Goal: Transaction & Acquisition: Book appointment/travel/reservation

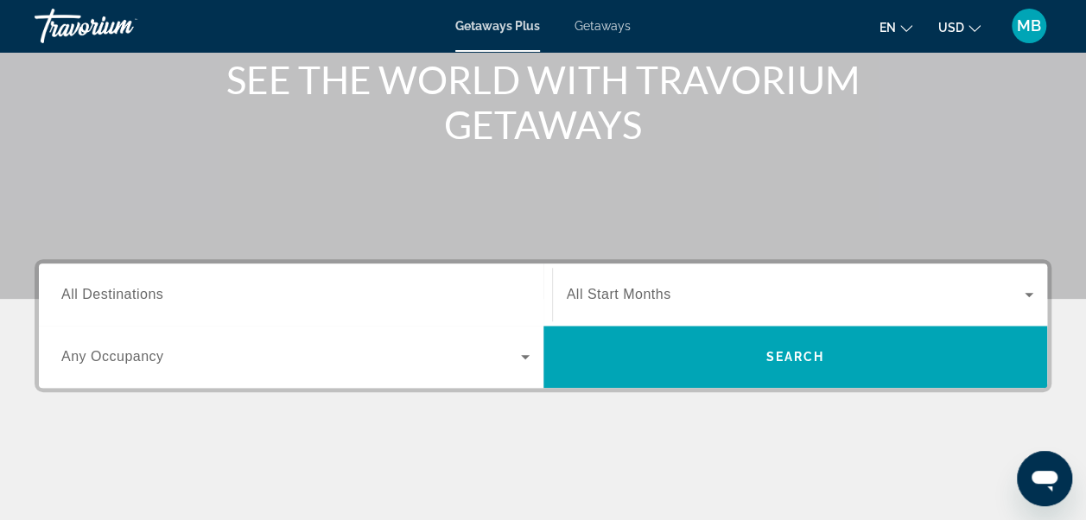
scroll to position [220, 0]
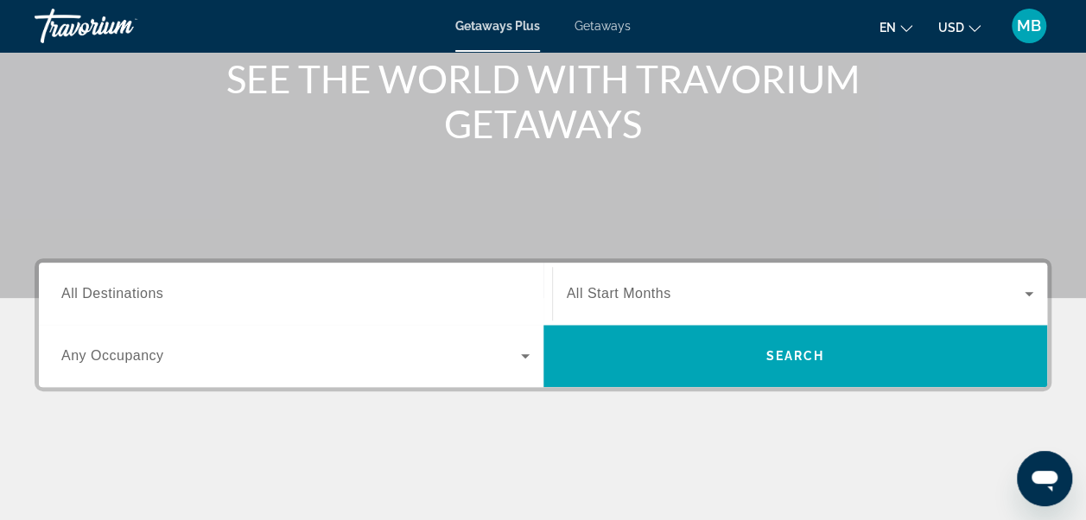
click at [104, 289] on span "All Destinations" at bounding box center [112, 293] width 102 height 15
click at [104, 289] on input "Destination All Destinations" at bounding box center [295, 294] width 468 height 21
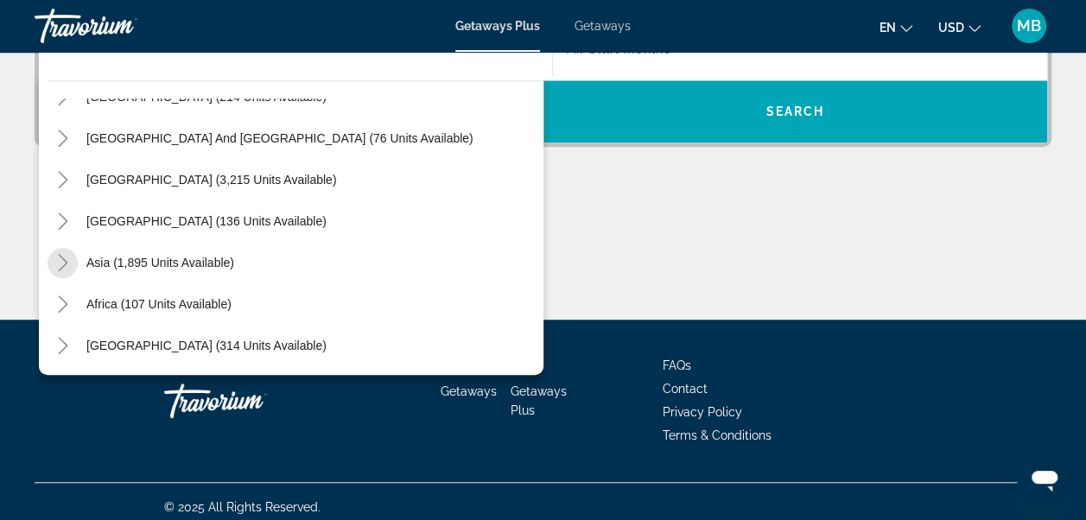
scroll to position [475, 0]
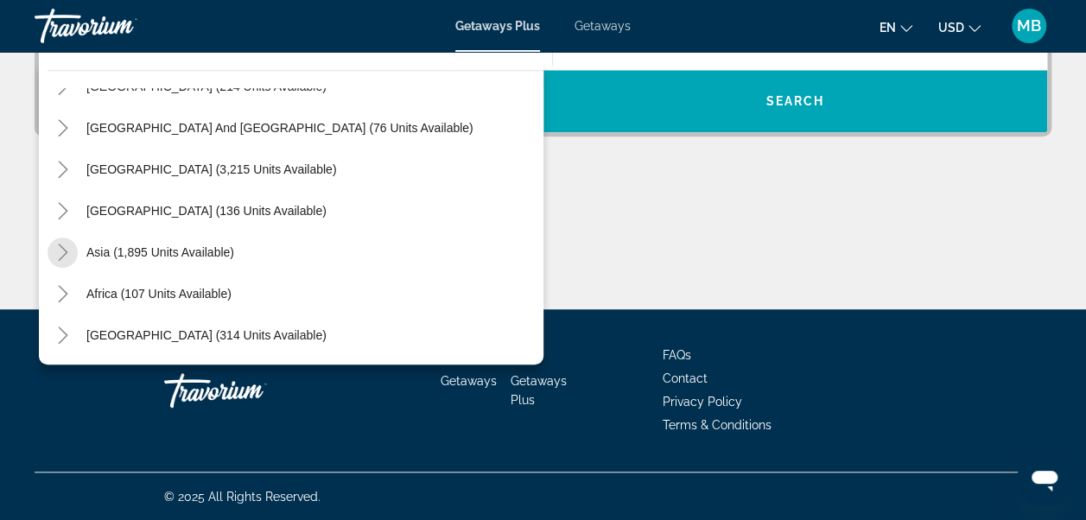
click at [56, 219] on mat-icon "Toggle Central America (136 units available)" at bounding box center [62, 211] width 30 height 30
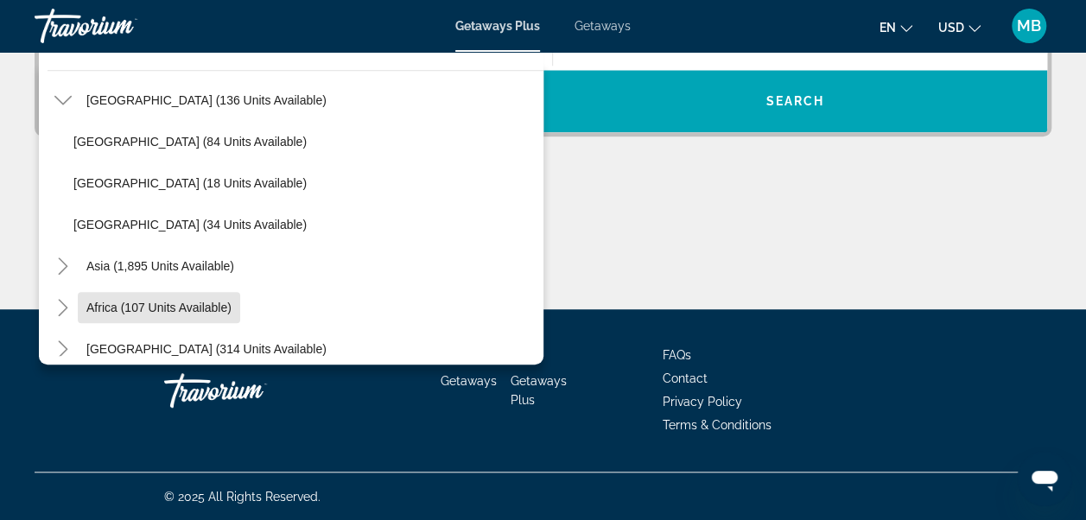
scroll to position [404, 0]
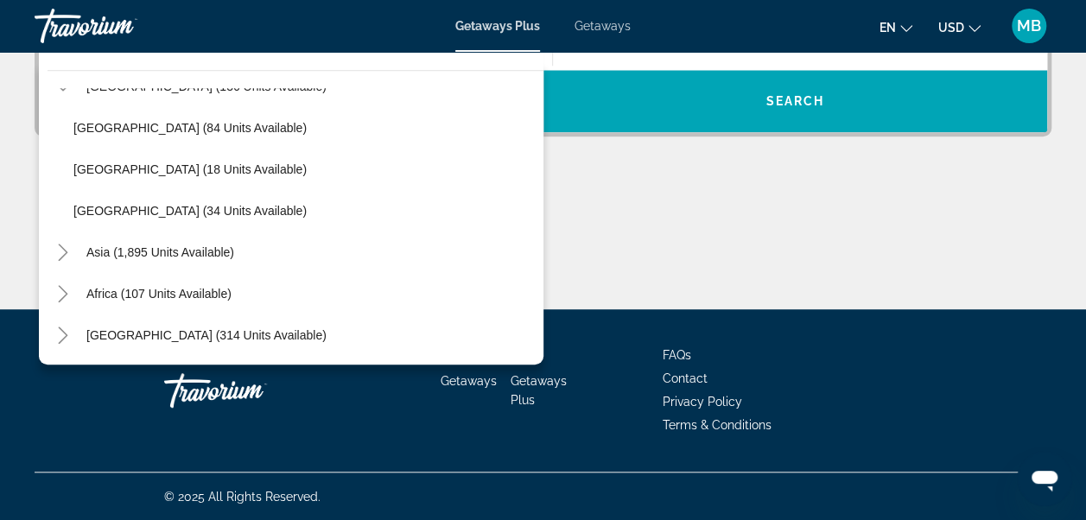
click at [106, 250] on span "Asia (1,895 units available)" at bounding box center [160, 252] width 148 height 14
type input "**********"
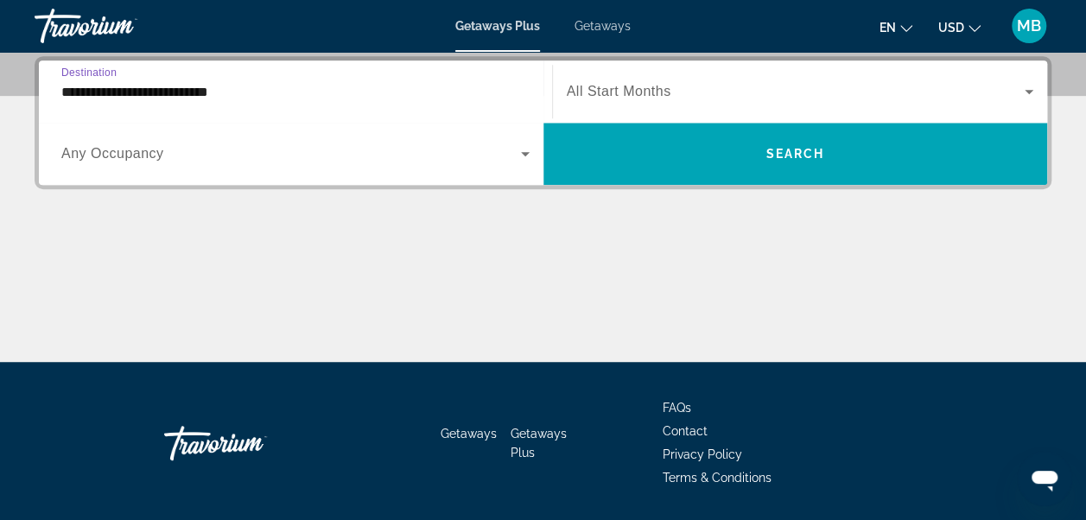
scroll to position [421, 0]
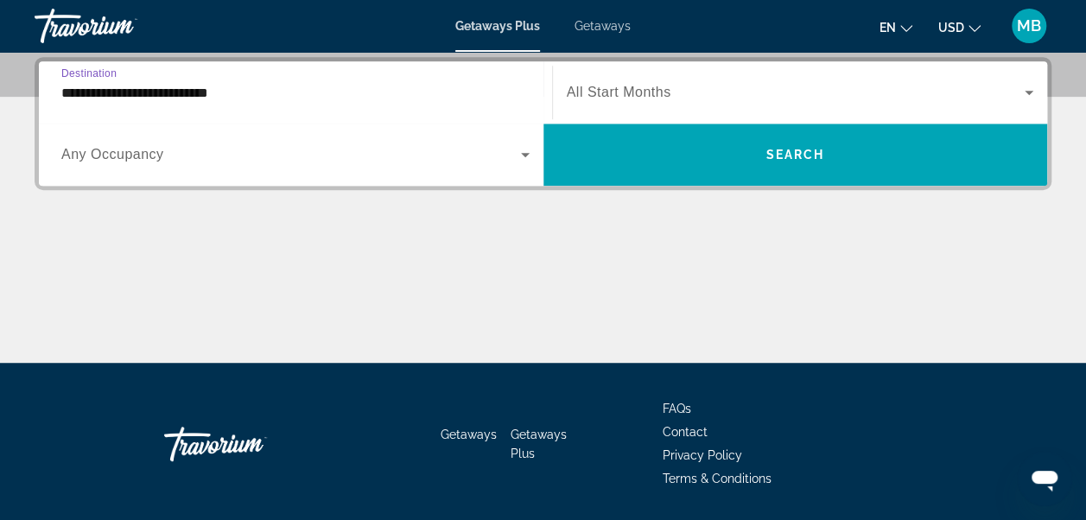
click at [95, 157] on span "Any Occupancy" at bounding box center [112, 154] width 103 height 15
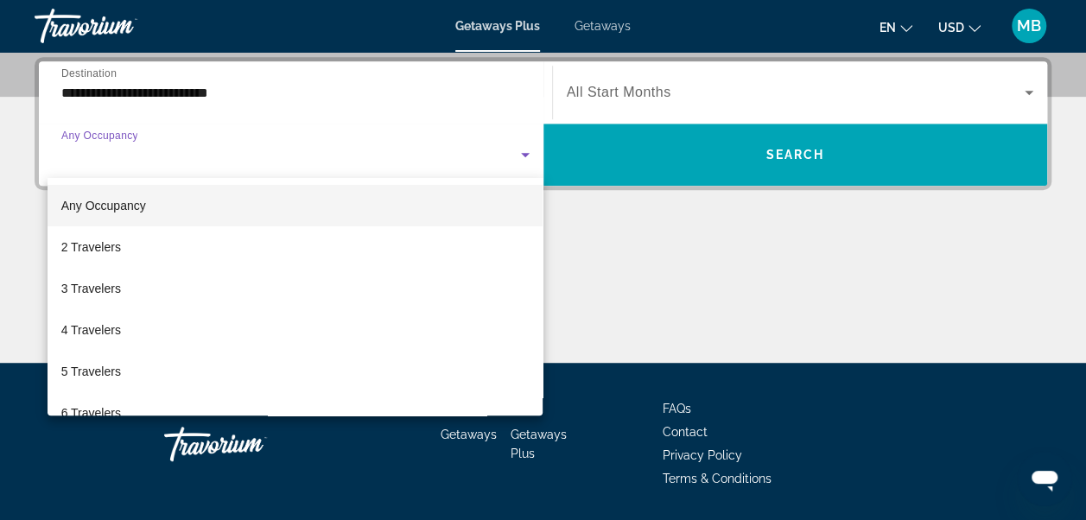
click at [91, 250] on span "2 Travelers" at bounding box center [91, 247] width 60 height 21
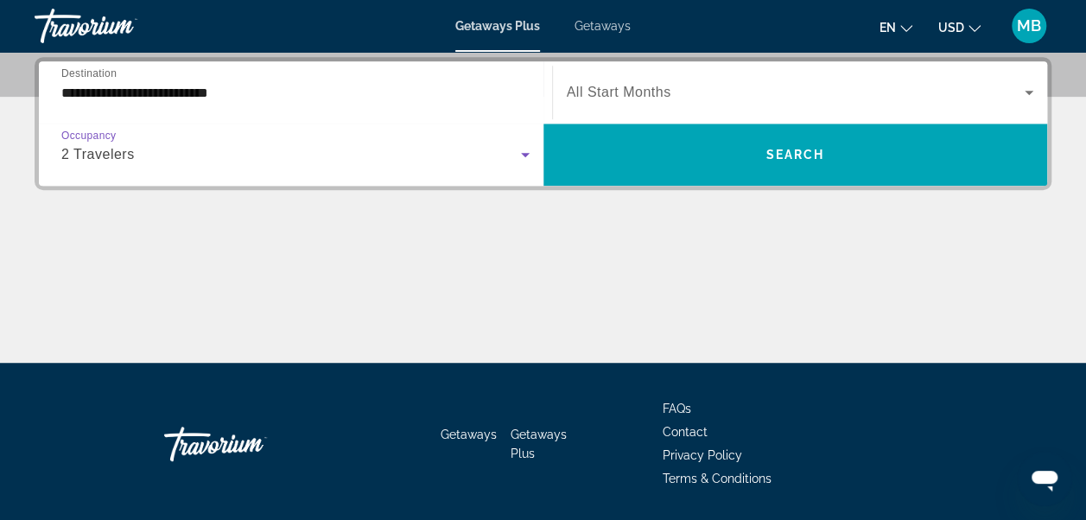
click at [763, 142] on span "Search widget" at bounding box center [795, 154] width 504 height 41
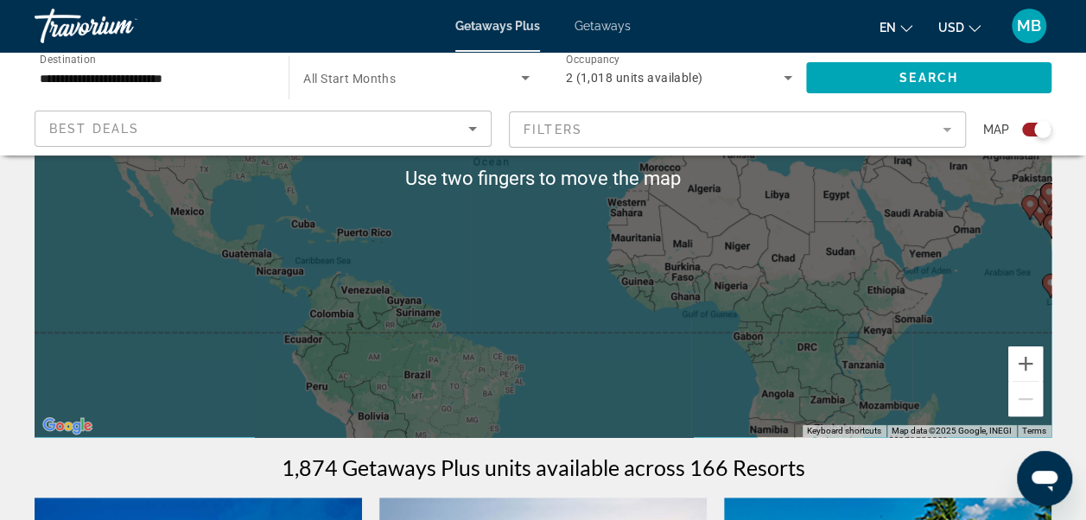
scroll to position [252, 0]
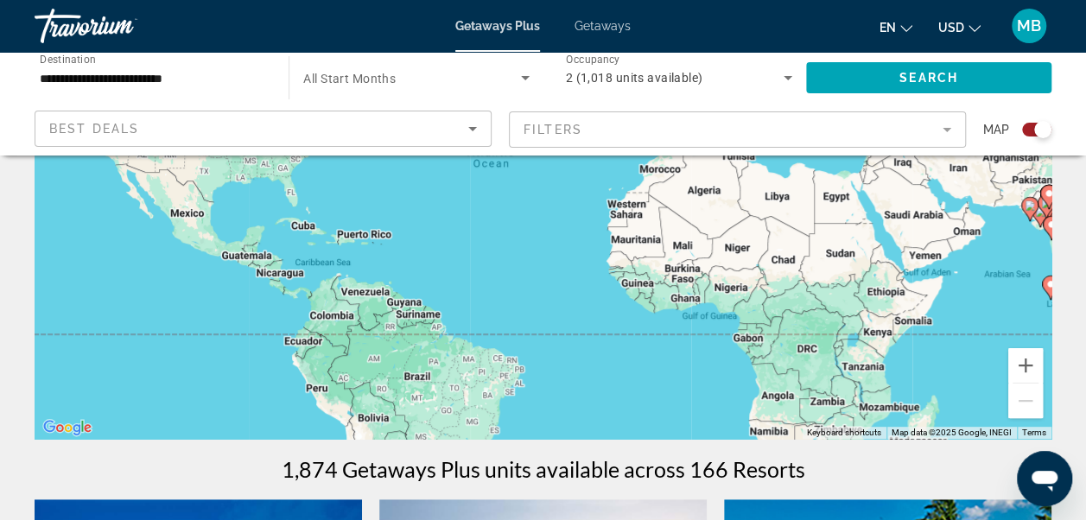
click at [321, 309] on div "To activate drag with keyboard, press Alt + Enter. Once in keyboard drag state,…" at bounding box center [543, 180] width 1016 height 518
click at [323, 324] on div "To activate drag with keyboard, press Alt + Enter. Once in keyboard drag state,…" at bounding box center [543, 180] width 1016 height 518
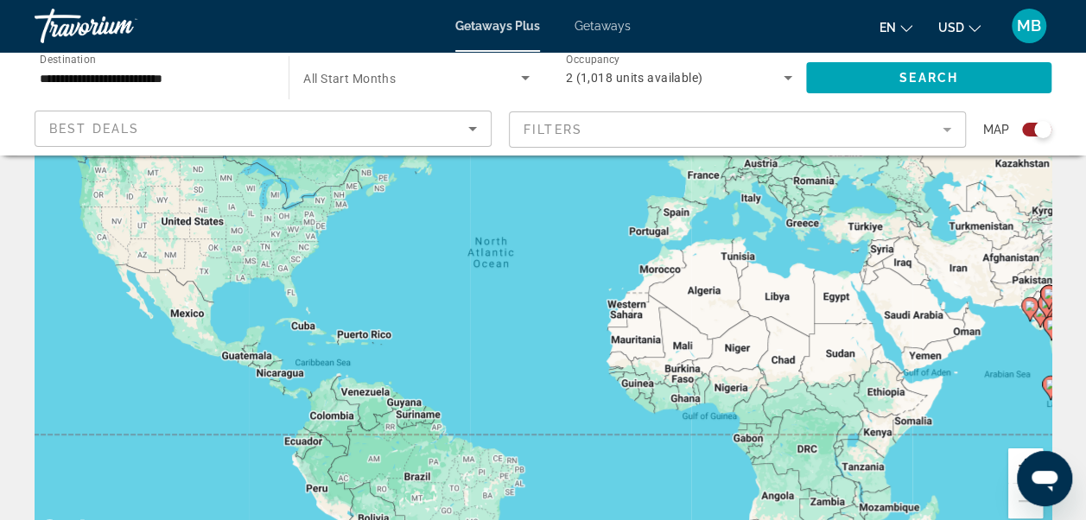
scroll to position [0, 0]
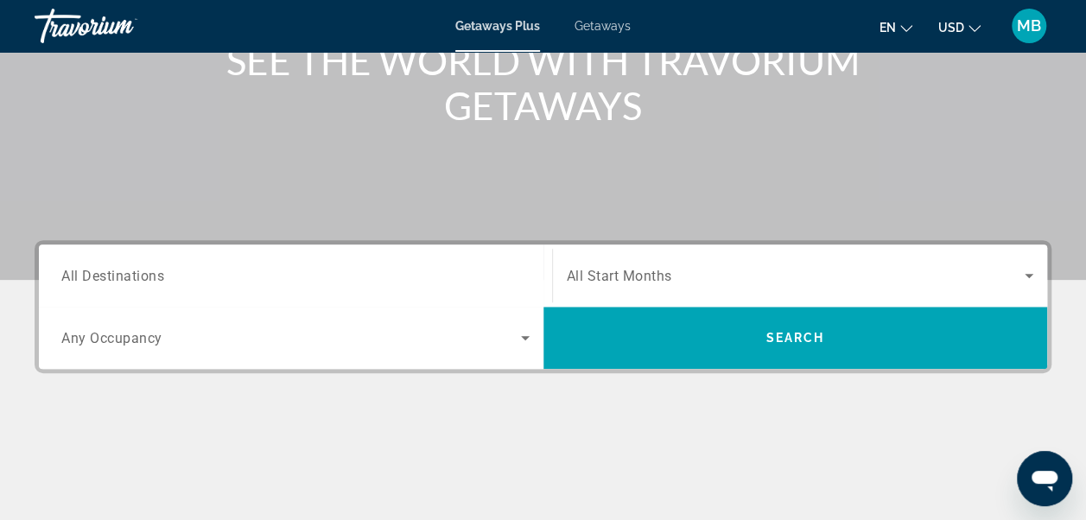
scroll to position [239, 0]
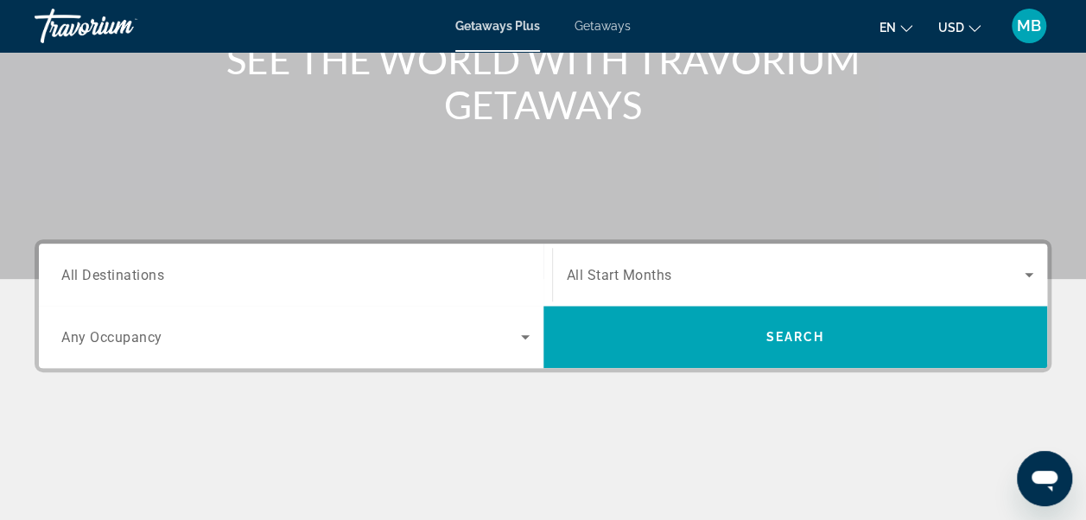
click at [100, 278] on span "All Destinations" at bounding box center [112, 274] width 103 height 16
click at [100, 278] on input "Destination All Destinations" at bounding box center [295, 275] width 468 height 21
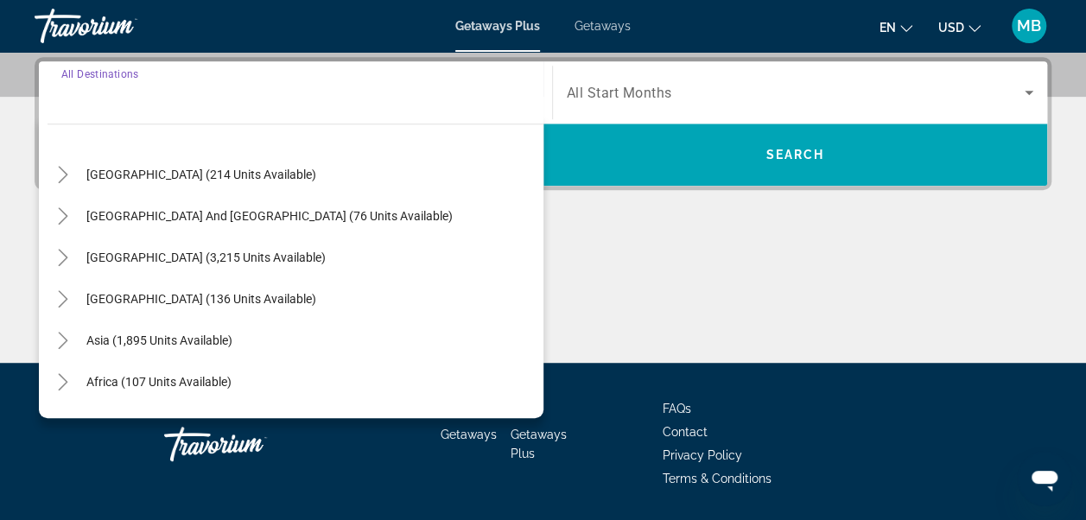
scroll to position [280, 0]
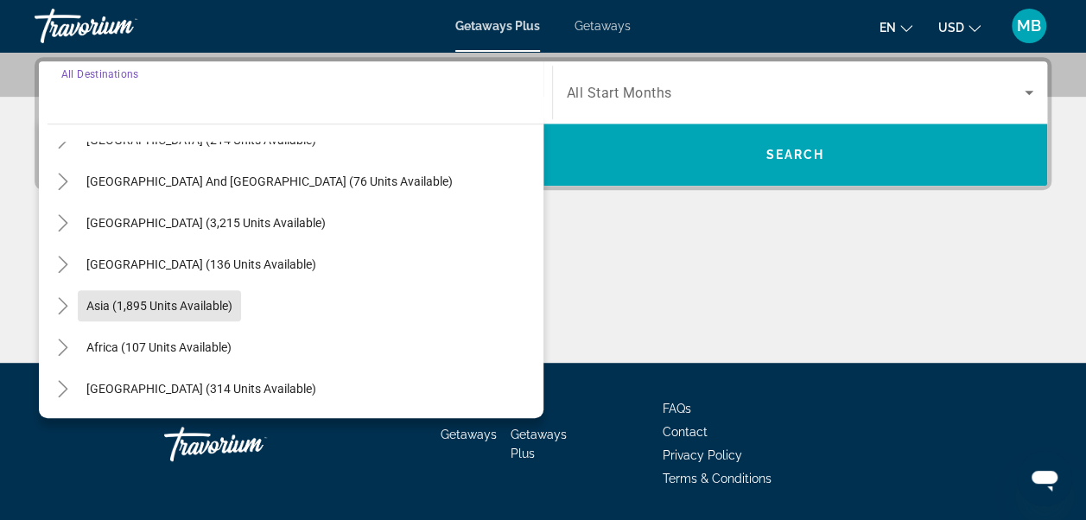
click at [105, 309] on span "Asia (1,895 units available)" at bounding box center [159, 306] width 146 height 14
type input "**********"
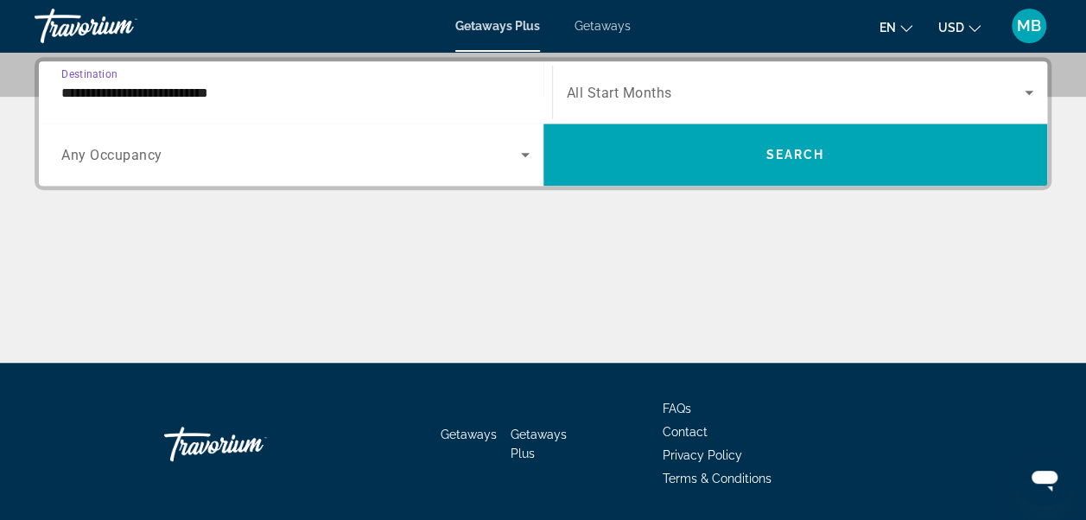
click at [621, 87] on span "All Start Months" at bounding box center [619, 93] width 105 height 16
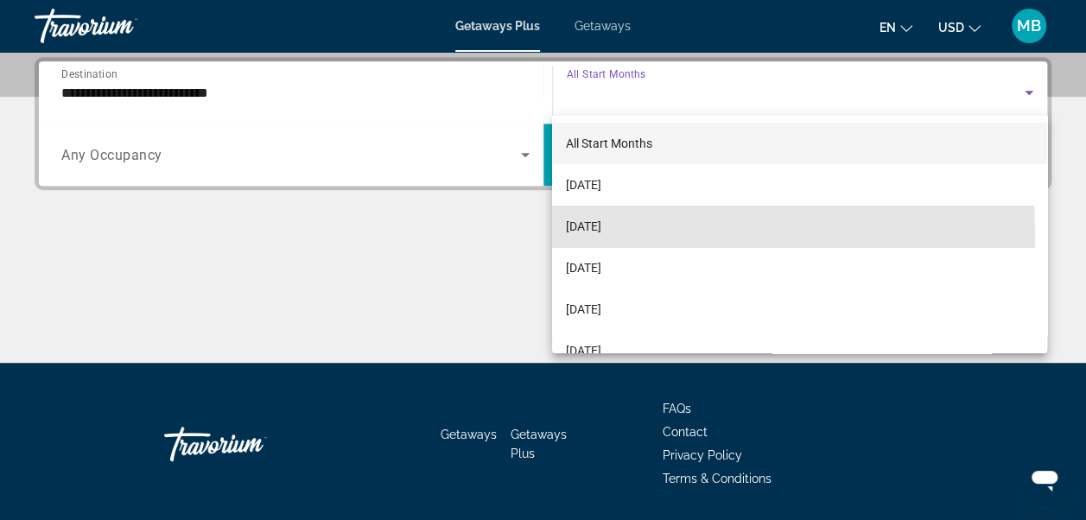
click at [601, 233] on span "[DATE]" at bounding box center [583, 226] width 35 height 21
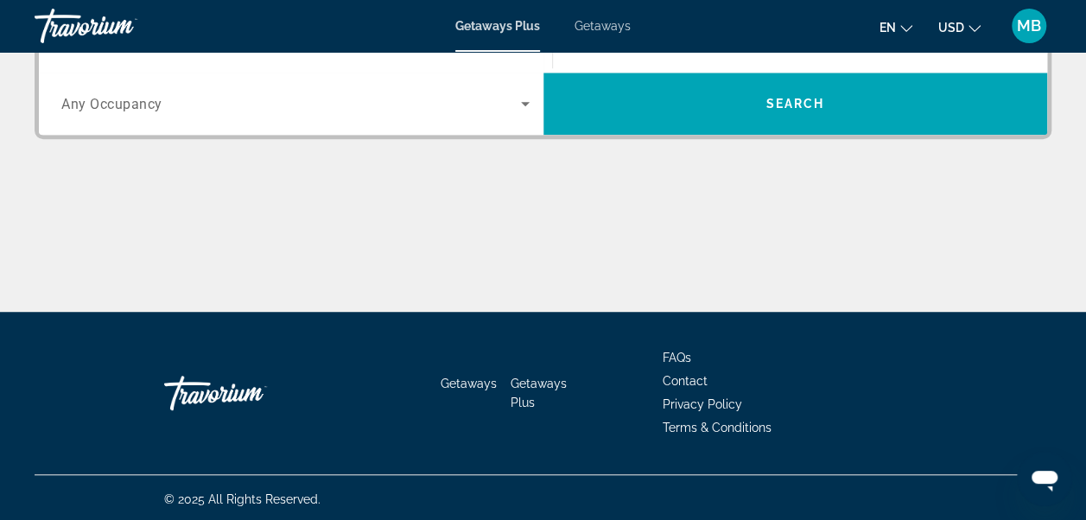
scroll to position [475, 0]
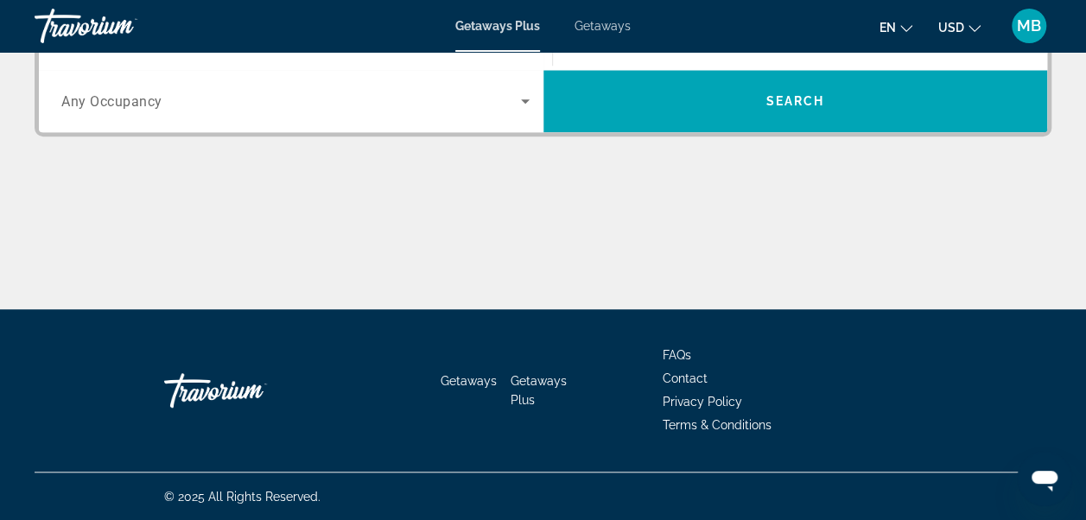
click at [82, 104] on span "Any Occupancy" at bounding box center [111, 101] width 101 height 16
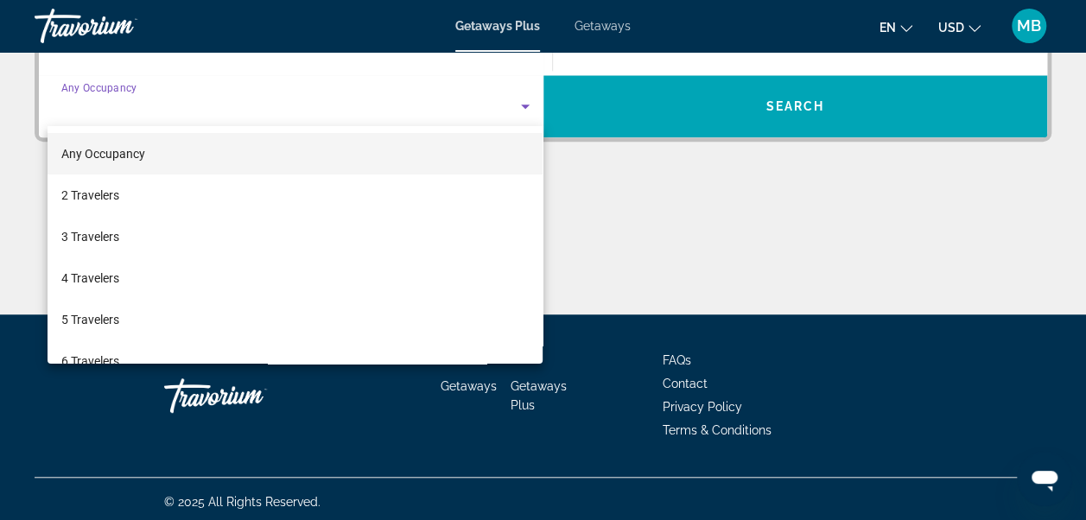
scroll to position [421, 0]
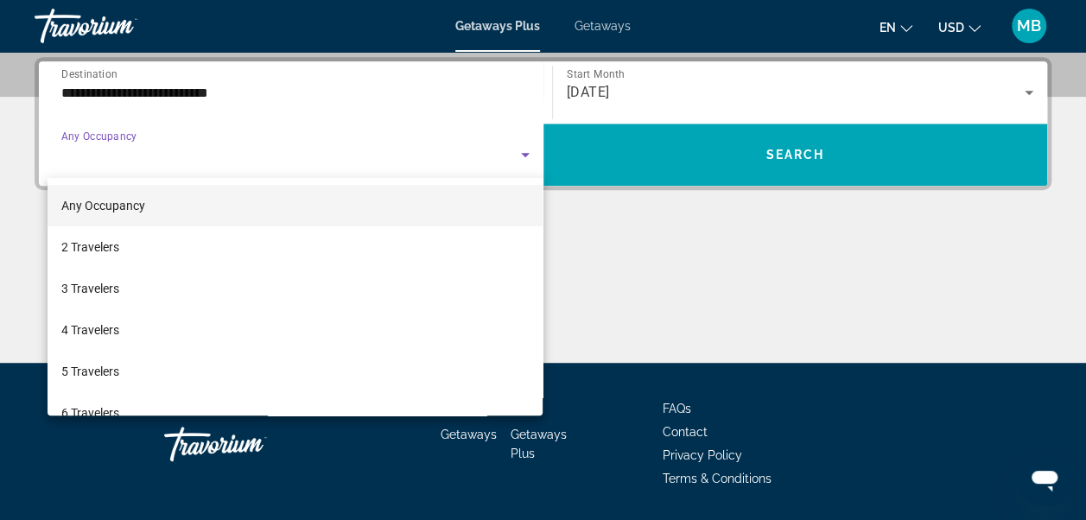
click at [83, 249] on span "2 Travelers" at bounding box center [90, 247] width 58 height 21
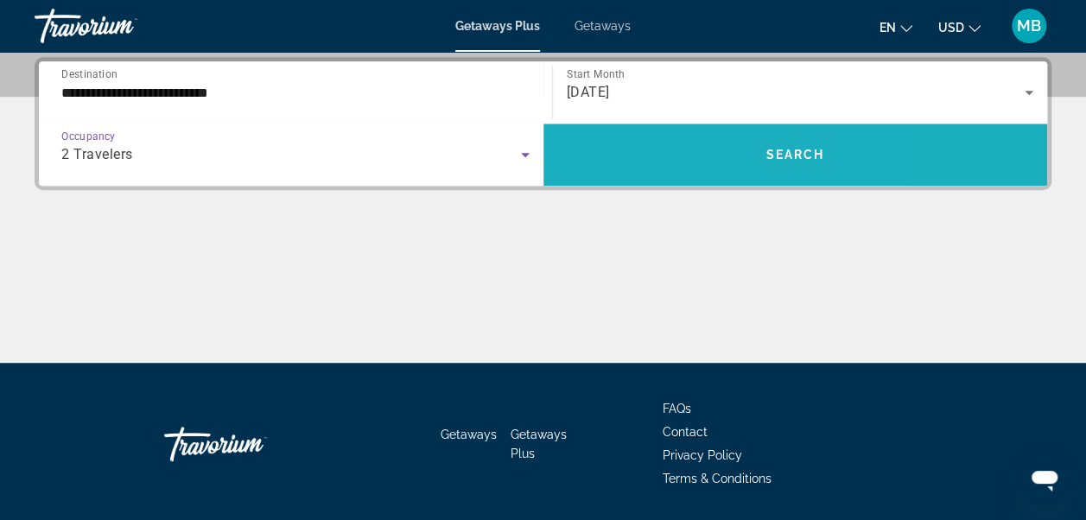
click at [649, 149] on span "Search widget" at bounding box center [795, 154] width 504 height 41
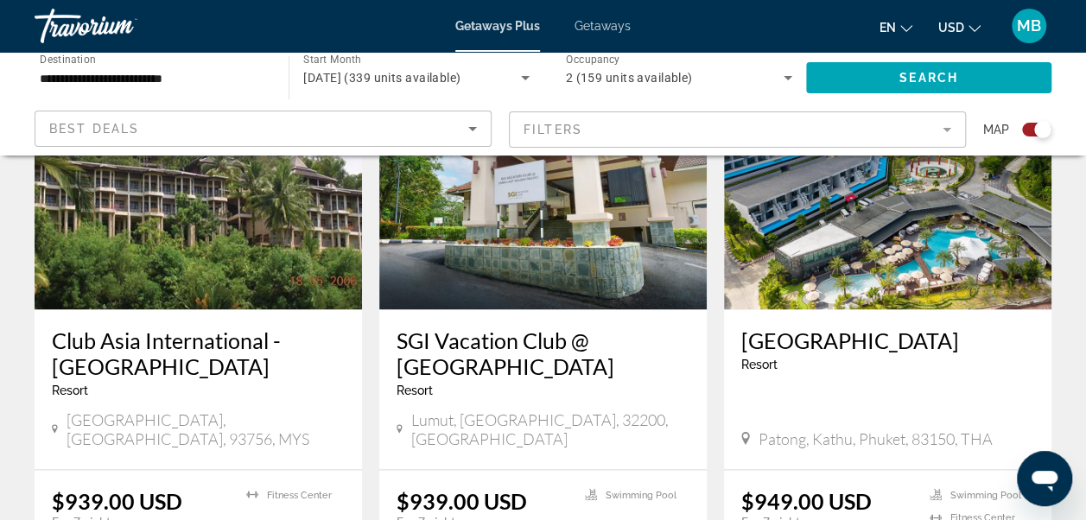
scroll to position [1316, 0]
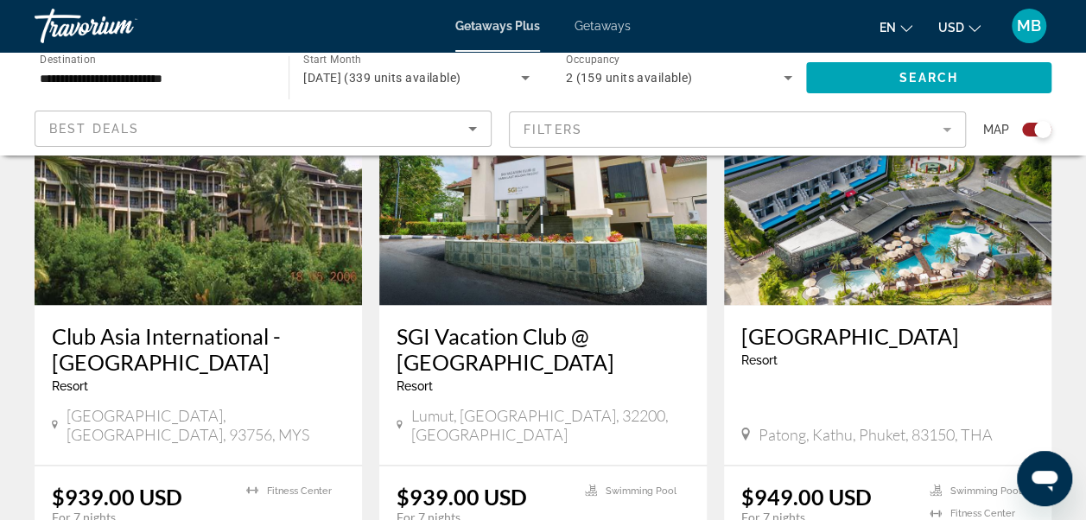
click at [92, 347] on h3 "Club Asia International - [GEOGRAPHIC_DATA]" at bounding box center [198, 348] width 293 height 52
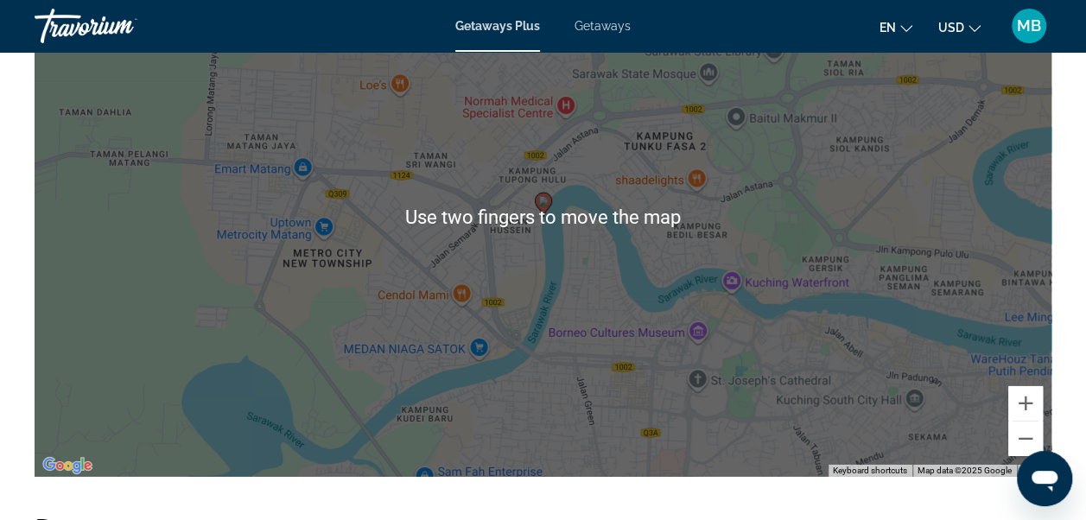
scroll to position [2659, 0]
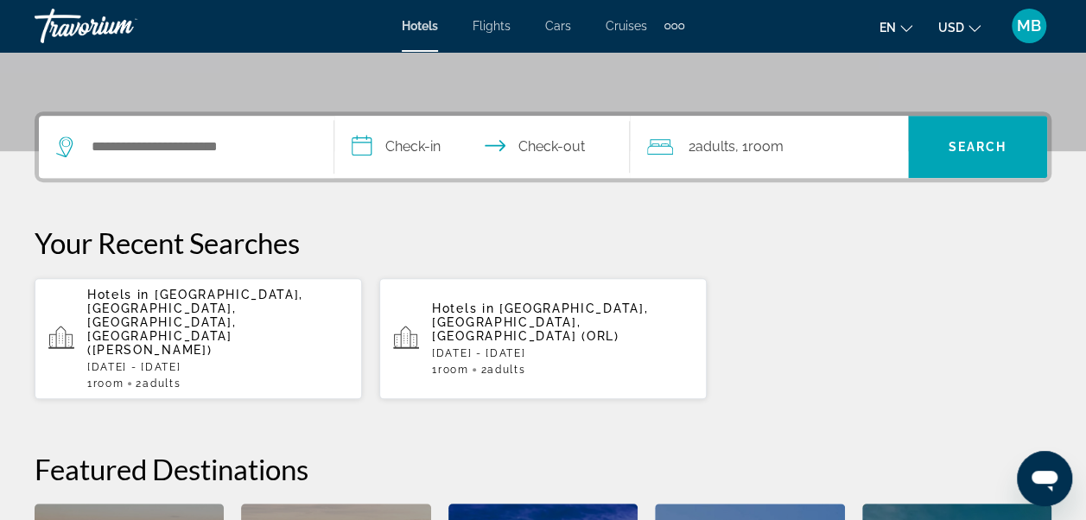
scroll to position [358, 0]
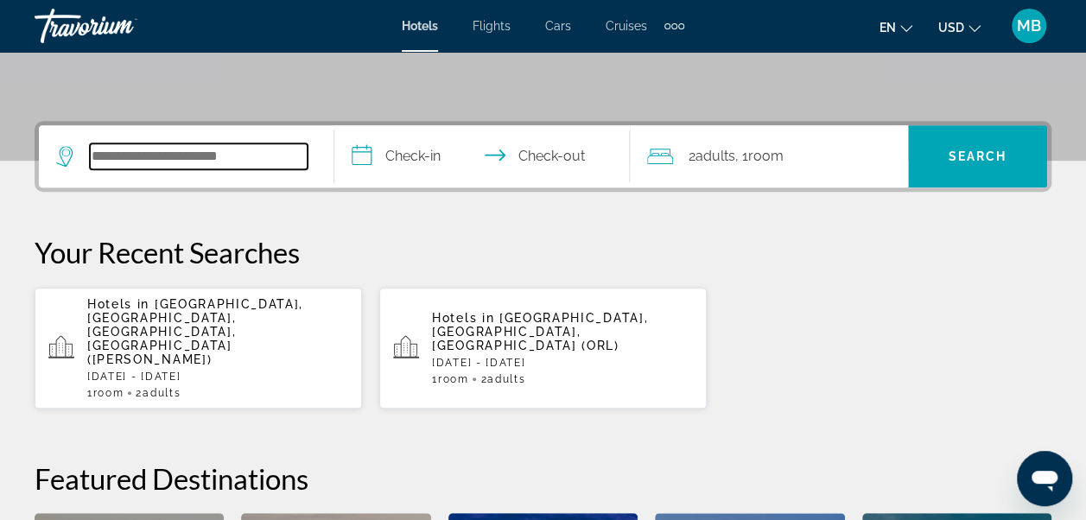
click at [121, 150] on input "Search widget" at bounding box center [199, 156] width 218 height 26
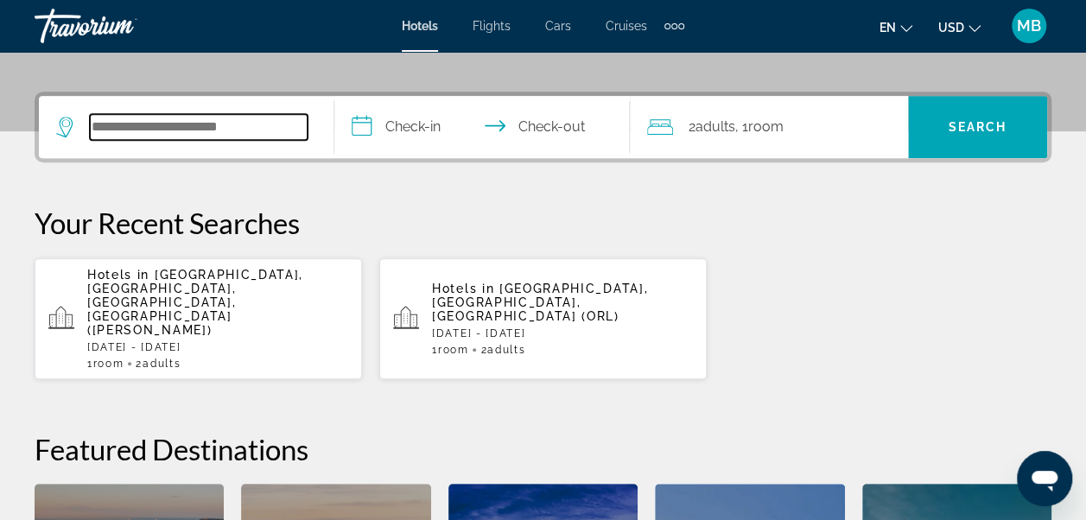
scroll to position [421, 0]
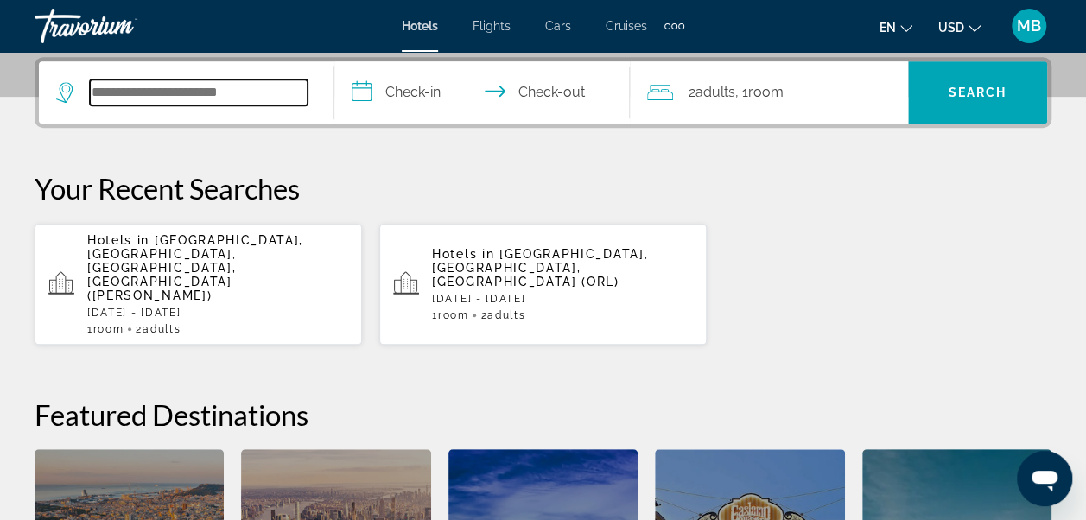
click at [133, 92] on input "Search widget" at bounding box center [199, 92] width 218 height 26
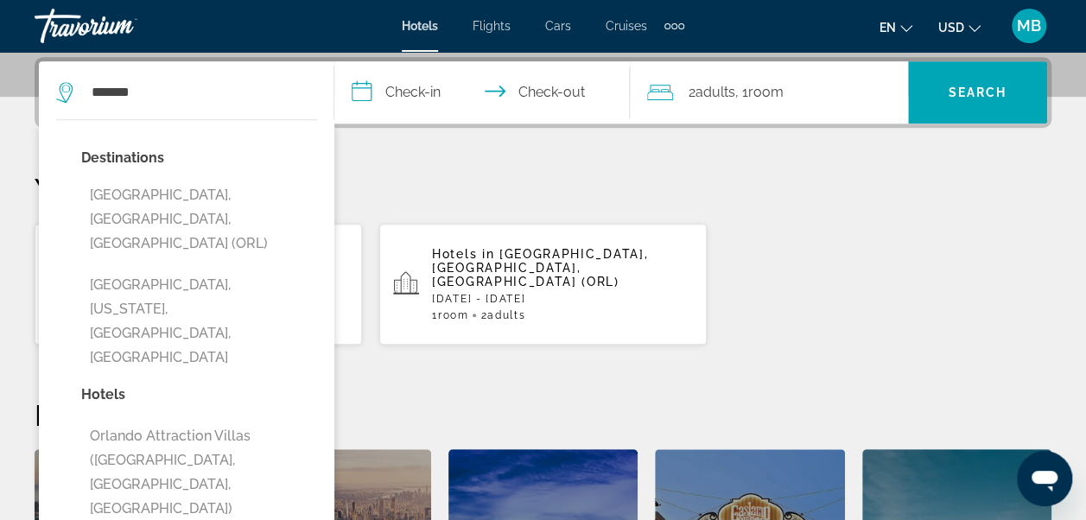
click at [111, 187] on button "Orlando, FL, United States (ORL)" at bounding box center [199, 219] width 236 height 81
type input "**********"
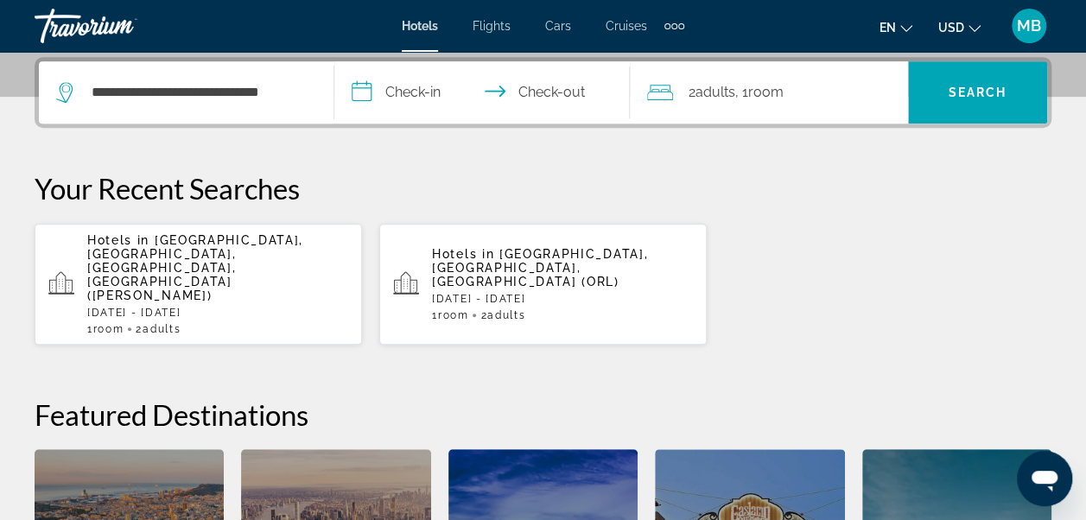
click at [413, 83] on input "**********" at bounding box center [485, 94] width 302 height 67
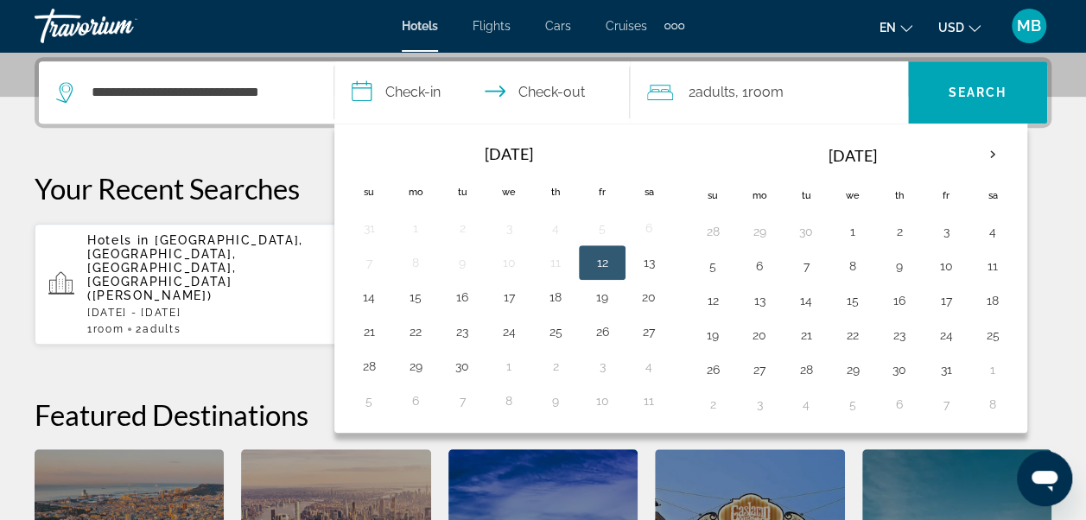
click at [750, 257] on button "6" at bounding box center [759, 266] width 28 height 24
click at [543, 85] on input "**********" at bounding box center [485, 94] width 302 height 67
click at [978, 272] on button "11" at bounding box center [992, 266] width 28 height 24
type input "**********"
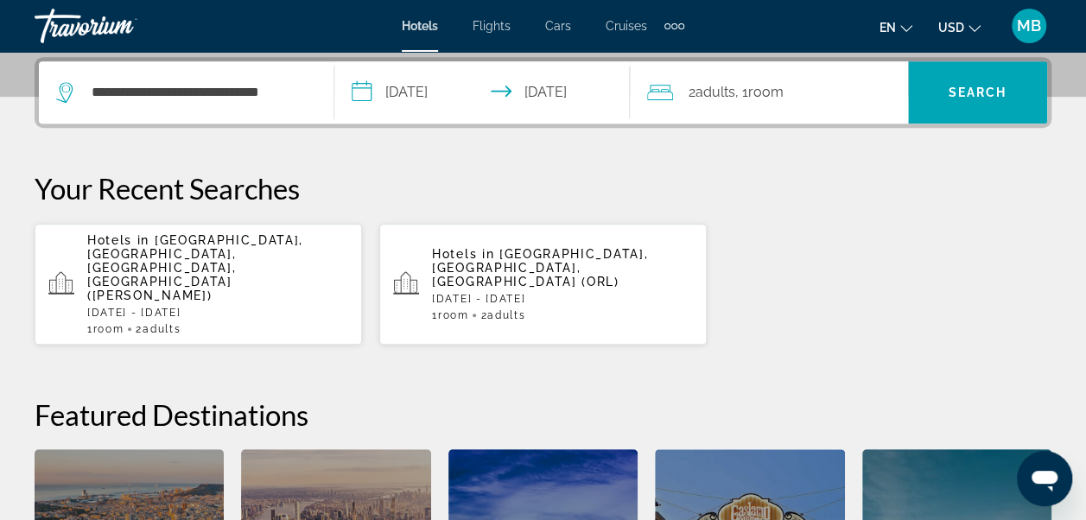
click at [971, 100] on span "Search widget" at bounding box center [977, 92] width 139 height 41
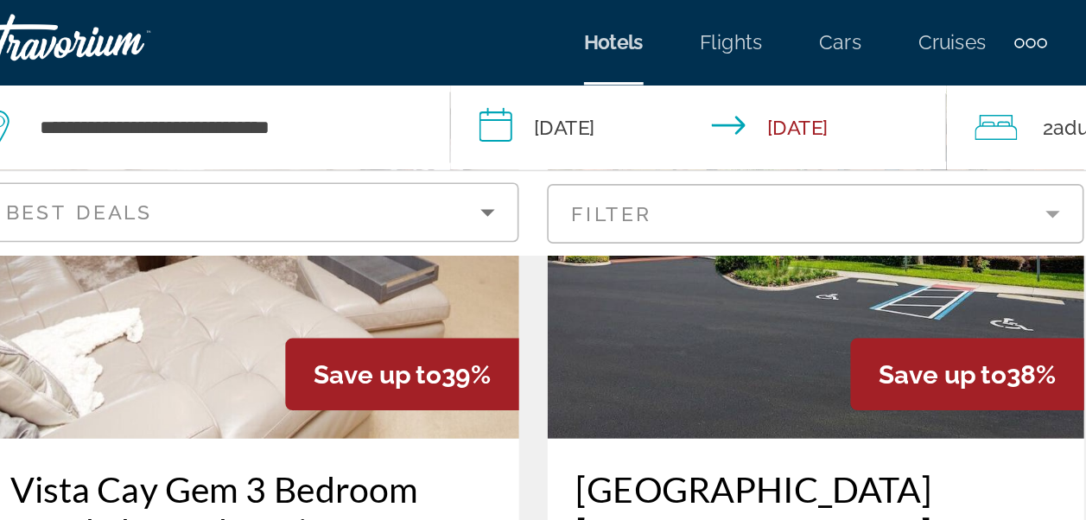
scroll to position [2373, 0]
